Goal: Task Accomplishment & Management: Use online tool/utility

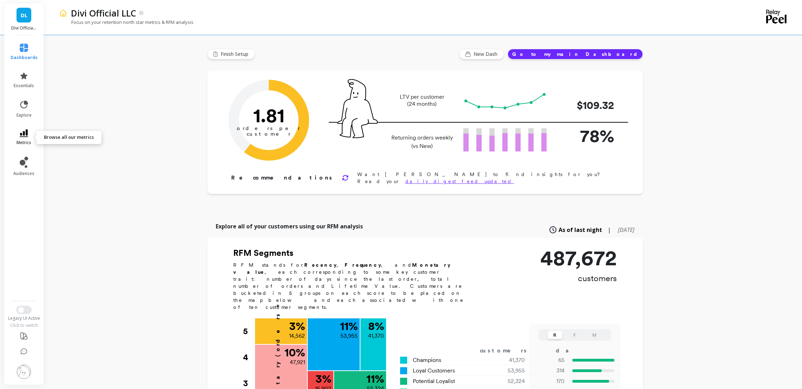
click at [17, 141] on span "metrics" at bounding box center [24, 143] width 15 height 6
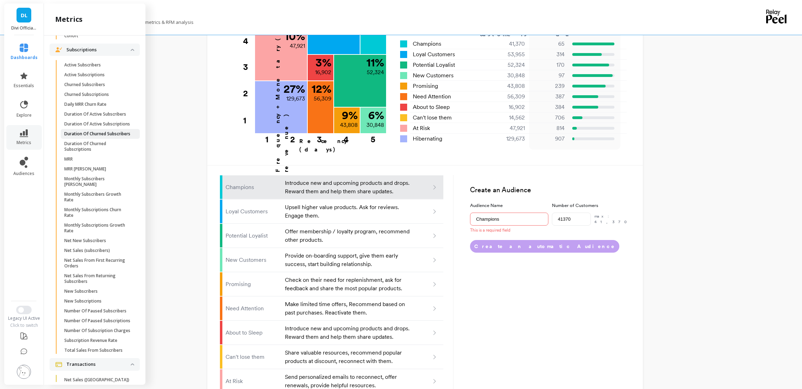
scroll to position [752, 0]
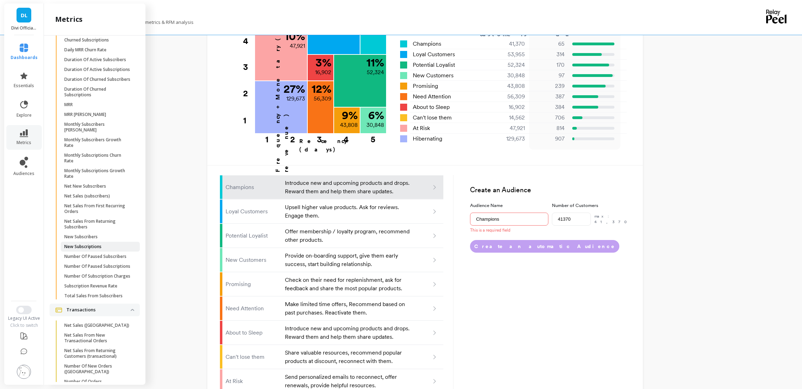
click at [91, 249] on p "New Subscriptions" at bounding box center [82, 247] width 37 height 6
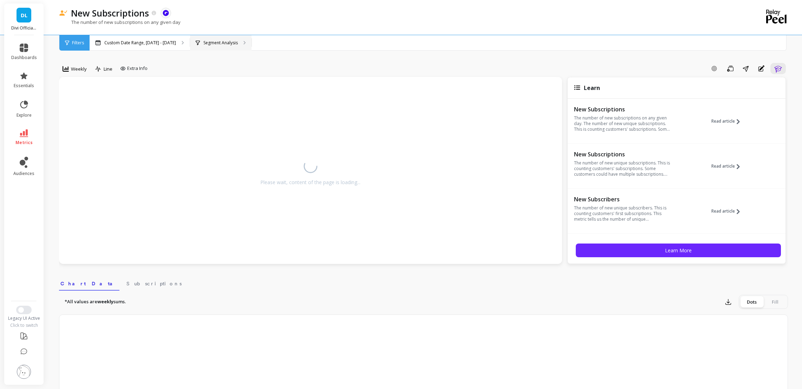
click at [213, 40] on p "Segment Analysis" at bounding box center [220, 43] width 34 height 6
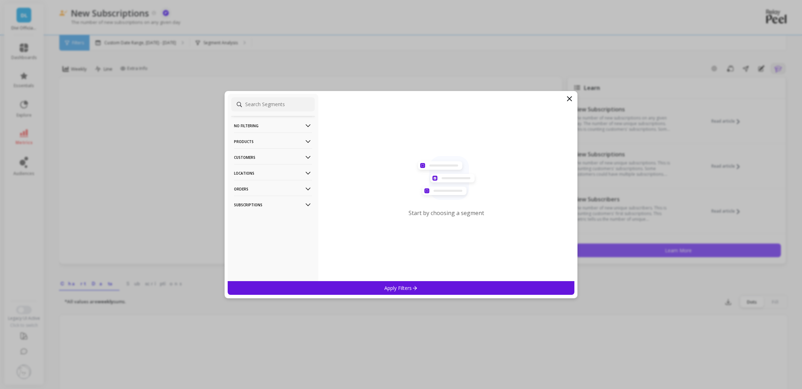
click at [251, 142] on p "Products" at bounding box center [273, 141] width 78 height 18
click at [246, 168] on p "Products" at bounding box center [244, 167] width 19 height 6
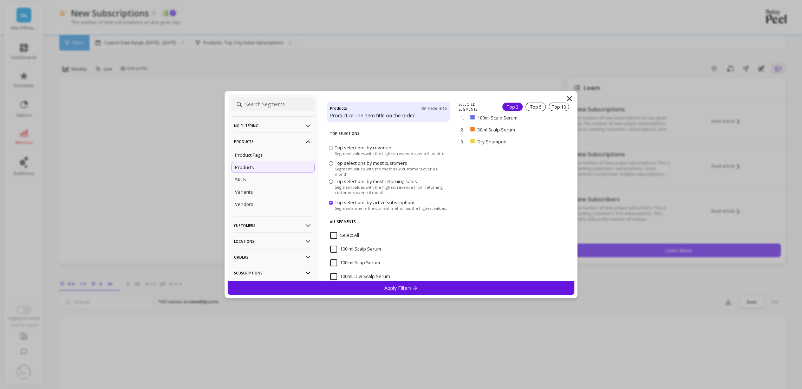
click at [571, 98] on icon at bounding box center [569, 98] width 8 height 8
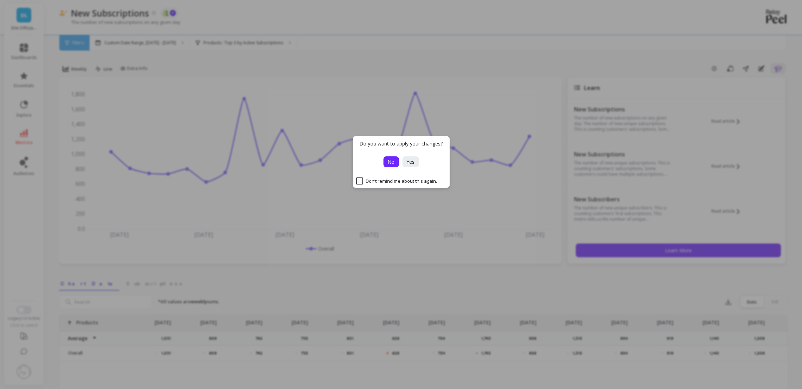
click at [392, 161] on span "No" at bounding box center [390, 161] width 7 height 7
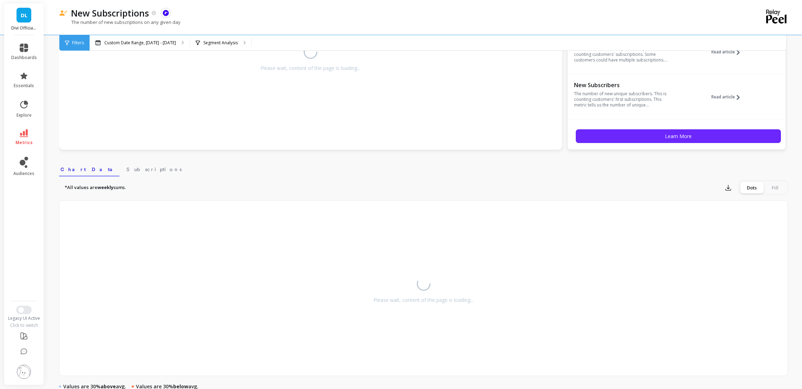
scroll to position [176, 0]
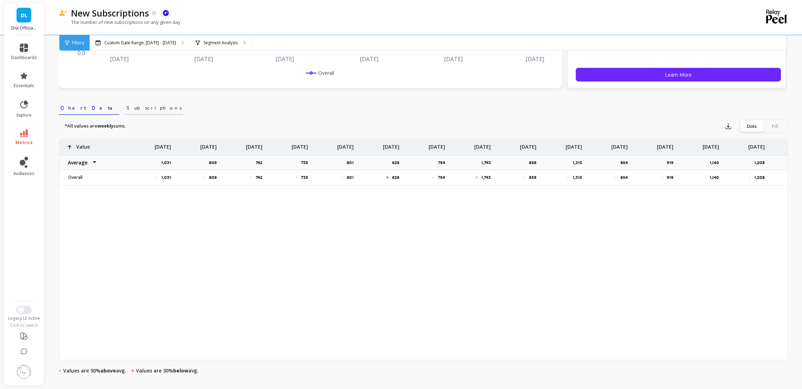
click at [126, 109] on span "Subscriptions" at bounding box center [153, 107] width 55 height 7
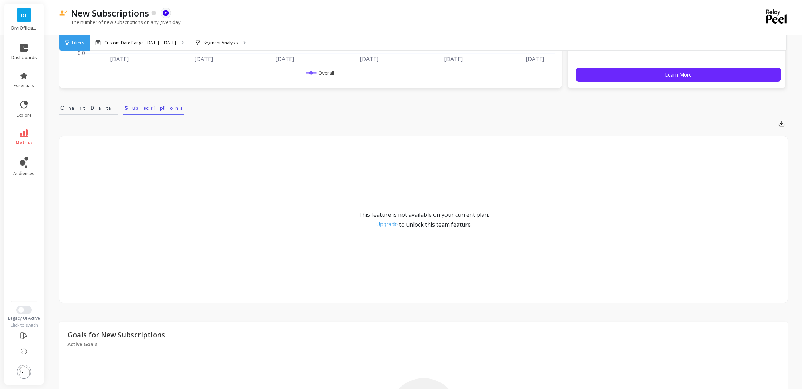
click at [81, 106] on span "Chart Data" at bounding box center [88, 107] width 56 height 7
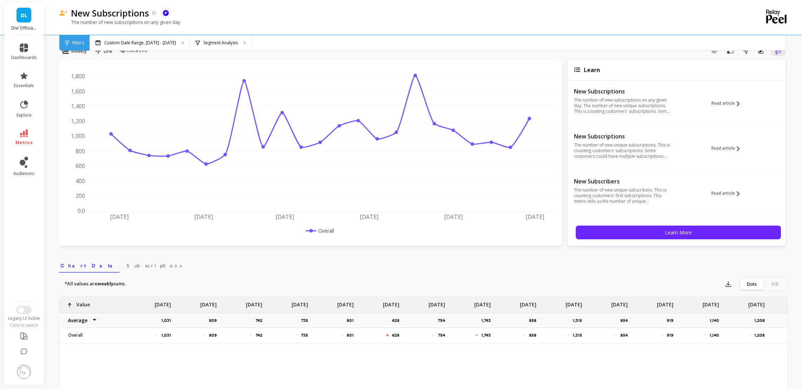
scroll to position [0, 0]
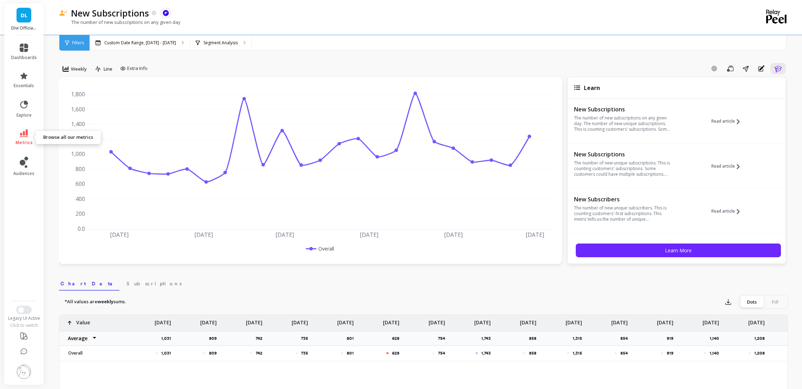
click at [24, 136] on icon at bounding box center [24, 133] width 8 height 8
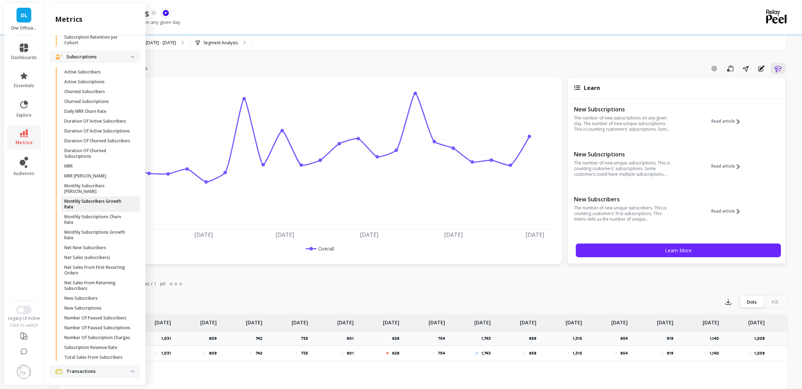
scroll to position [676, 0]
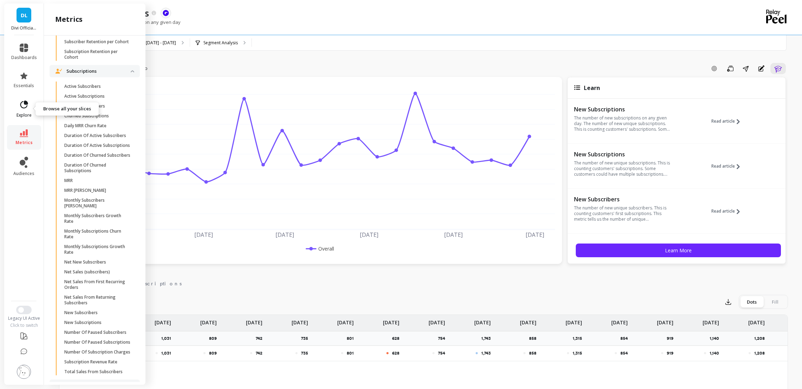
click at [22, 109] on icon at bounding box center [24, 105] width 10 height 10
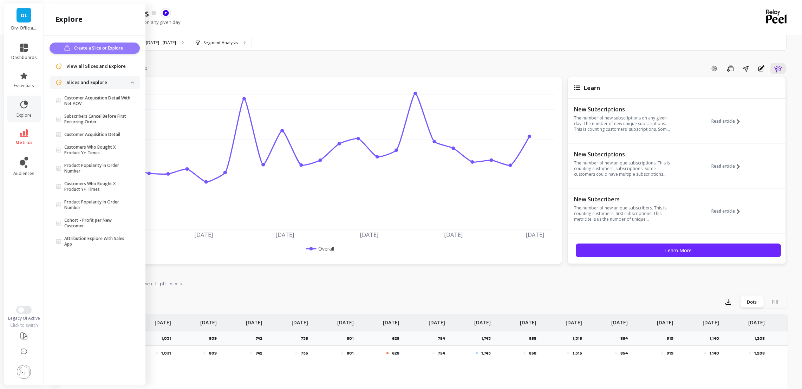
click at [93, 49] on span "Create a Slice or Explore" at bounding box center [99, 48] width 51 height 7
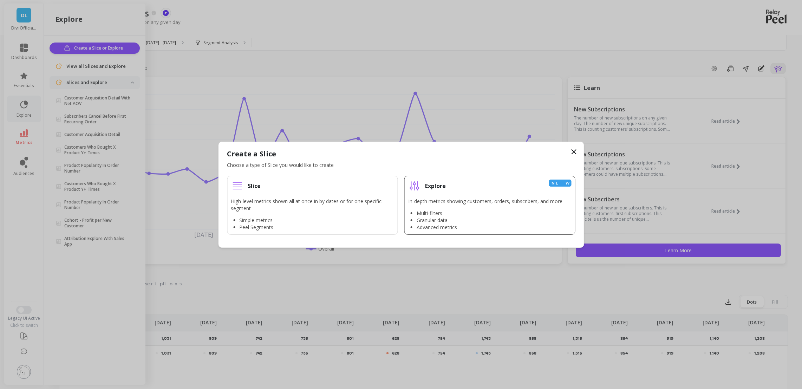
click at [446, 188] on div "Explore New" at bounding box center [489, 185] width 163 height 13
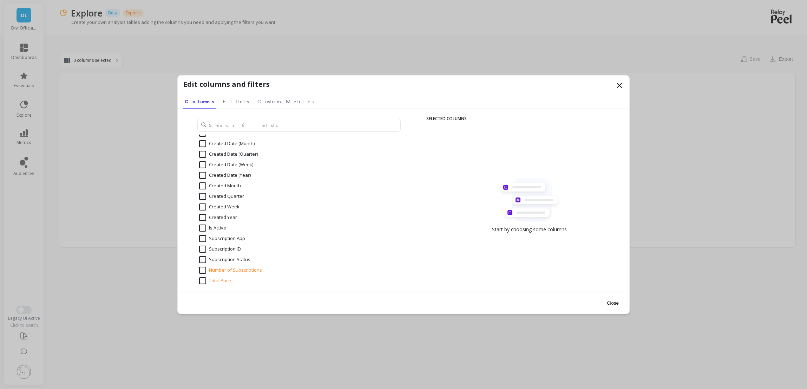
scroll to position [1634, 0]
click at [203, 265] on input "Number of Subscriptions" at bounding box center [230, 268] width 63 height 7
checkbox input "true"
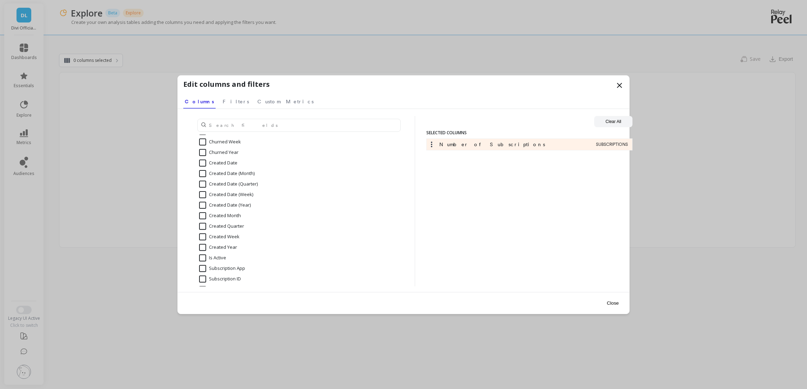
scroll to position [1599, 0]
click at [202, 218] on input "Created Month" at bounding box center [220, 218] width 42 height 7
checkbox input "true"
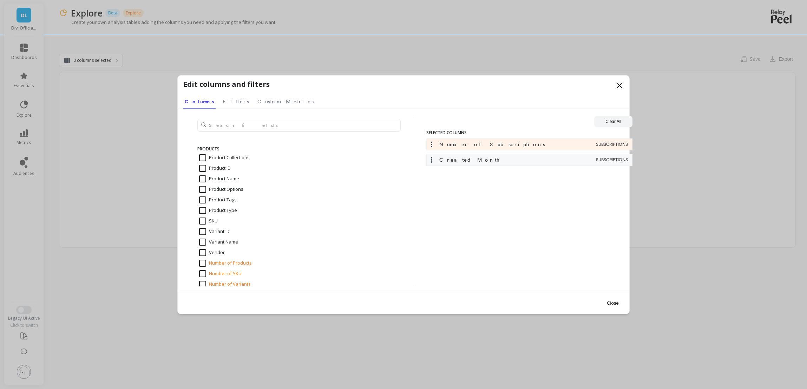
click at [218, 178] on input "Product Name" at bounding box center [219, 178] width 40 height 7
checkbox input "true"
click at [224, 103] on span "Filters" at bounding box center [236, 101] width 26 height 7
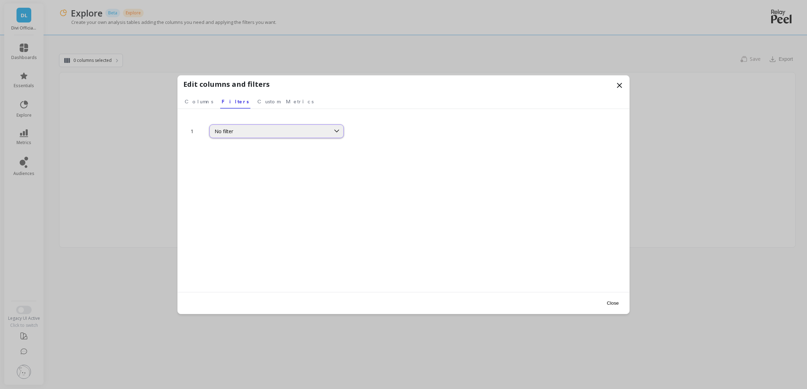
click at [222, 128] on div "No filter" at bounding box center [270, 131] width 111 height 7
click at [230, 136] on div "No filter" at bounding box center [276, 131] width 135 height 14
click at [403, 164] on div "1 74 results available. Use Up and Down to choose options, press Enter to selec…" at bounding box center [403, 214] width 440 height 197
click at [200, 101] on span "Columns" at bounding box center [199, 101] width 28 height 7
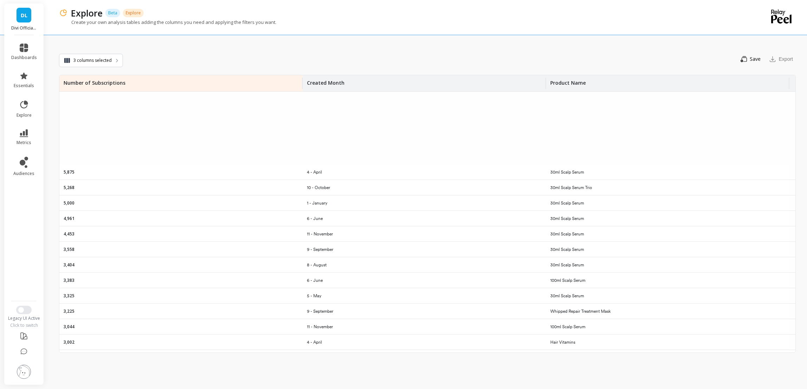
scroll to position [0, 0]
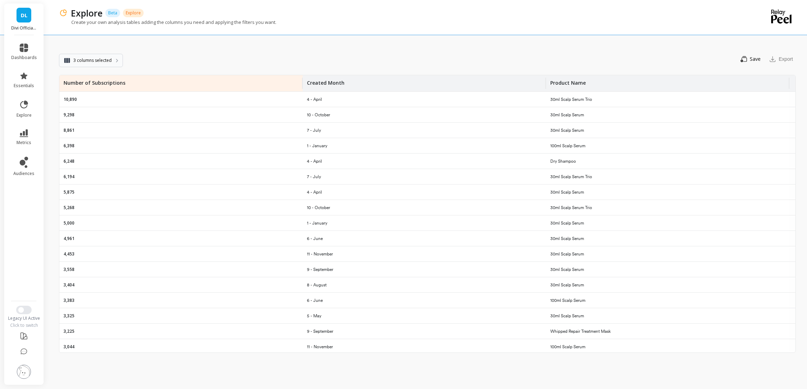
click at [93, 63] on span "3 columns selected" at bounding box center [92, 60] width 38 height 7
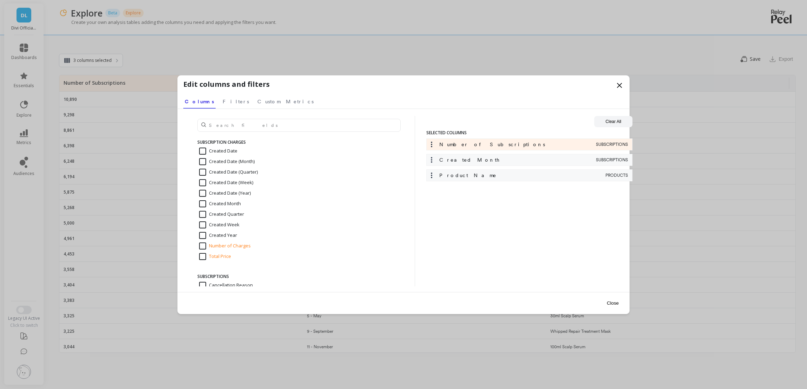
scroll to position [1581, 0]
drag, startPoint x: 215, startPoint y: 238, endPoint x: 215, endPoint y: 234, distance: 4.6
click at [215, 238] on input "Created Month" at bounding box center [220, 236] width 42 height 7
checkbox input "false"
click at [225, 194] on input "Created Date (Month)" at bounding box center [227, 194] width 56 height 7
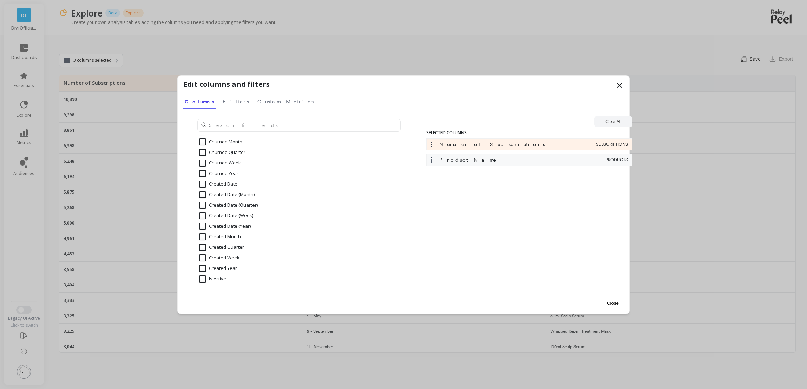
checkbox input "true"
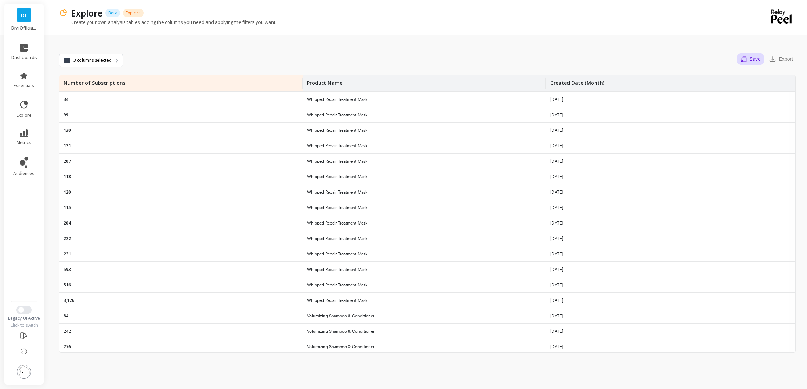
click at [750, 61] on span "Save" at bounding box center [755, 59] width 11 height 6
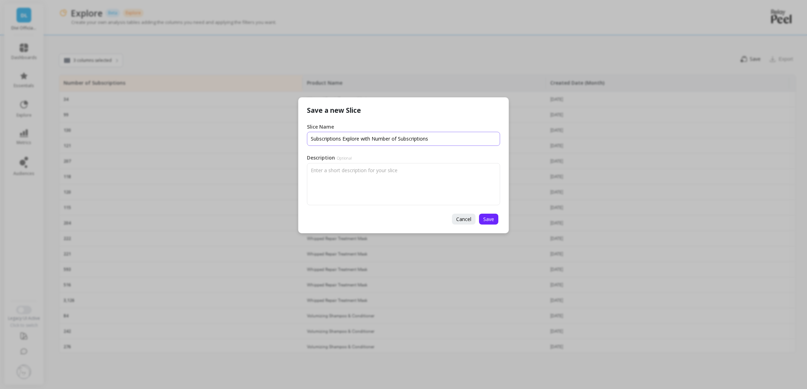
click at [343, 137] on input "Slice Name" at bounding box center [403, 139] width 193 height 14
click at [346, 137] on input "Slice Name" at bounding box center [403, 139] width 193 height 14
click at [347, 137] on input "Slice Name" at bounding box center [403, 139] width 193 height 14
type input "New Subscriptions"
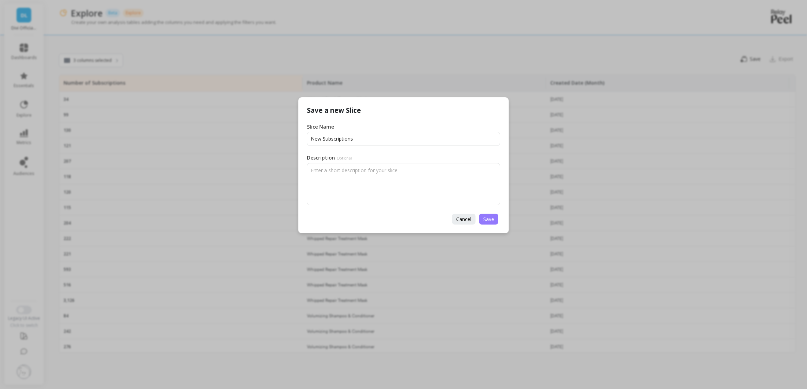
click at [481, 216] on button "Save" at bounding box center [488, 219] width 19 height 11
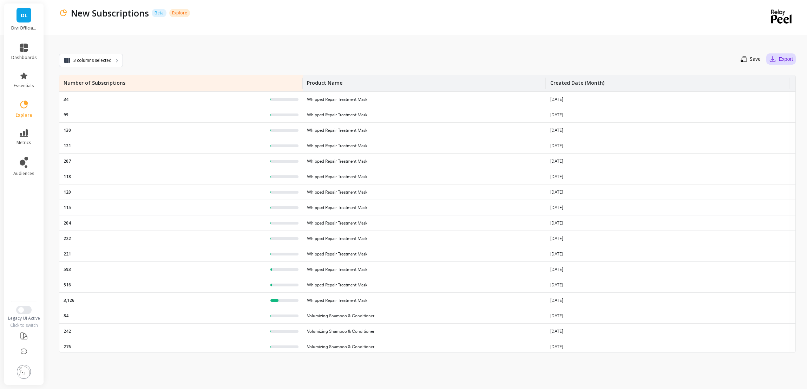
click at [790, 57] on button "Export" at bounding box center [781, 58] width 30 height 11
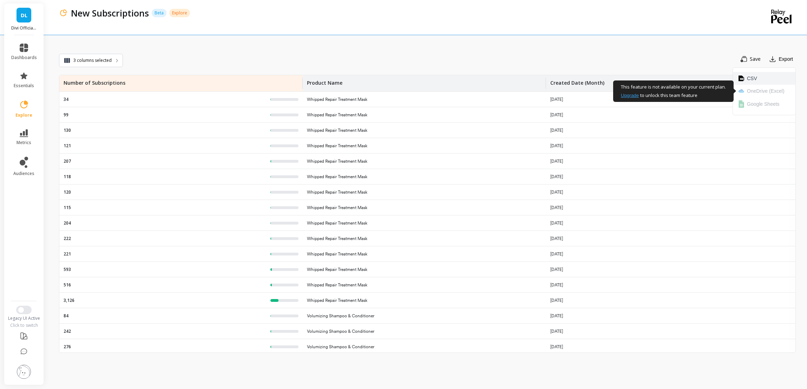
click at [758, 80] on button "CSV" at bounding box center [764, 78] width 63 height 13
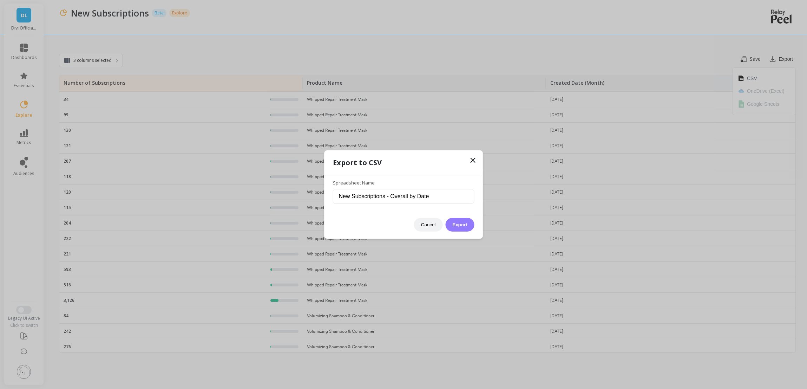
click at [458, 222] on button "Export" at bounding box center [459, 225] width 29 height 14
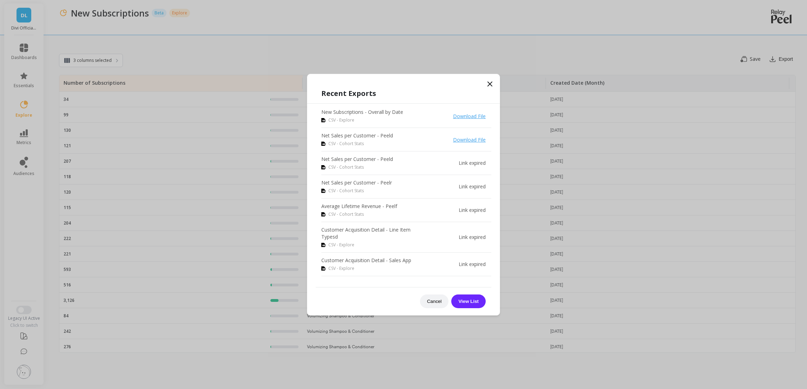
click at [457, 115] on link "Download File" at bounding box center [469, 116] width 33 height 7
